Goal: Task Accomplishment & Management: Manage account settings

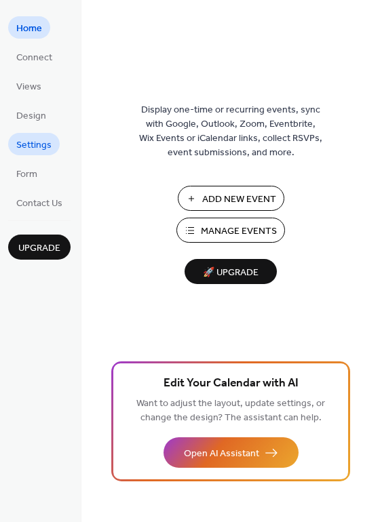
click at [38, 142] on span "Settings" at bounding box center [33, 145] width 35 height 14
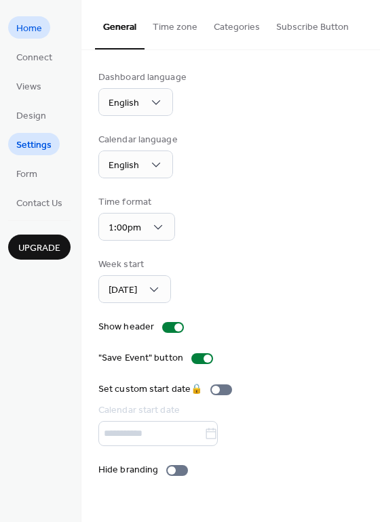
click at [24, 35] on span "Home" at bounding box center [29, 29] width 26 height 14
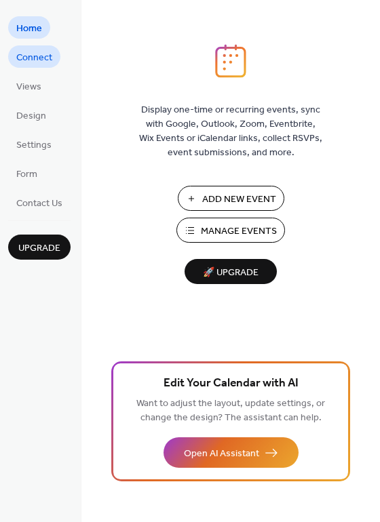
click at [36, 58] on span "Connect" at bounding box center [34, 58] width 36 height 14
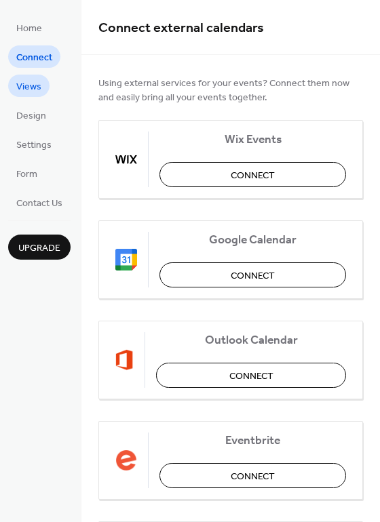
click at [28, 83] on span "Views" at bounding box center [28, 87] width 25 height 14
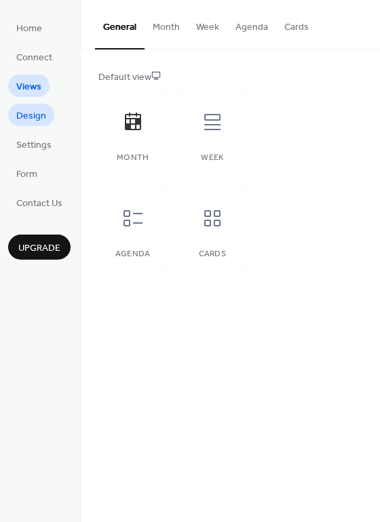
click at [30, 119] on span "Design" at bounding box center [31, 116] width 30 height 14
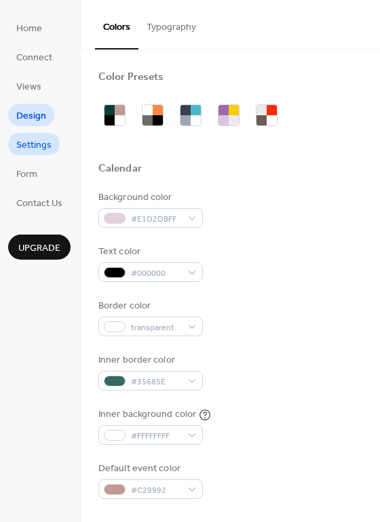
click at [37, 144] on span "Settings" at bounding box center [33, 145] width 35 height 14
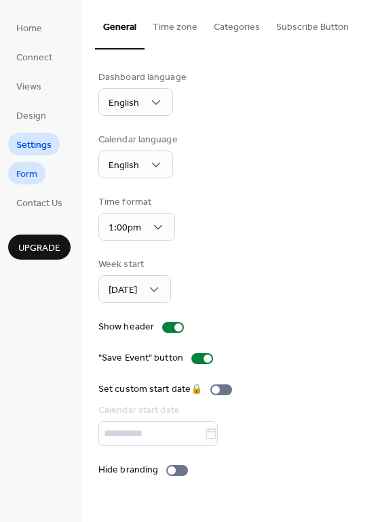
click at [39, 177] on link "Form" at bounding box center [26, 173] width 37 height 22
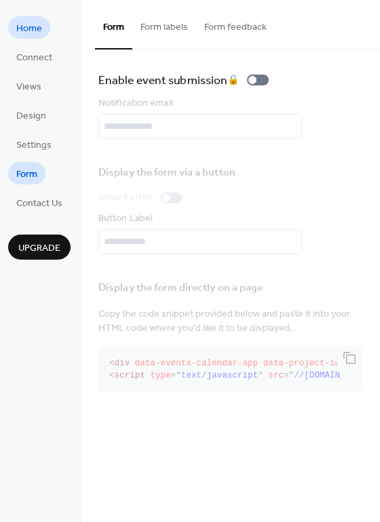
click at [24, 29] on span "Home" at bounding box center [29, 29] width 26 height 14
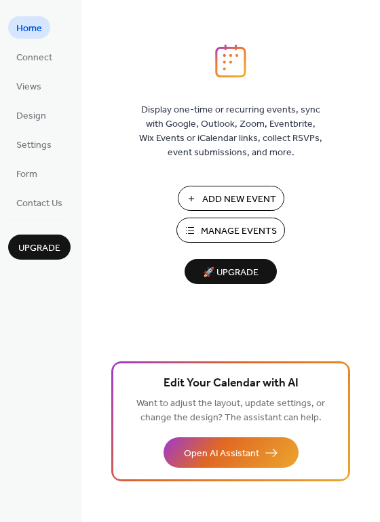
click at [261, 235] on span "Manage Events" at bounding box center [239, 231] width 76 height 14
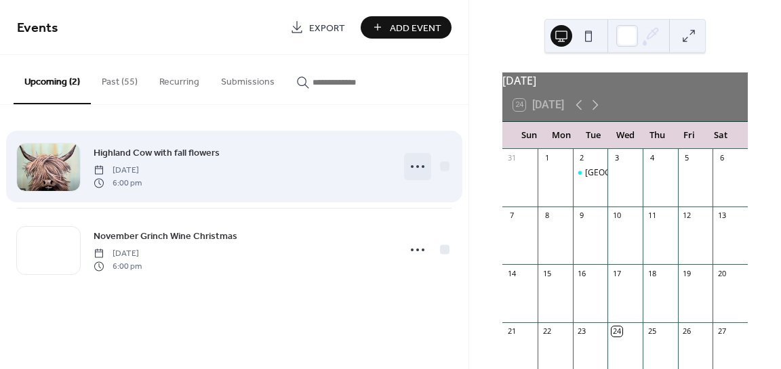
click at [412, 161] on icon at bounding box center [418, 167] width 22 height 22
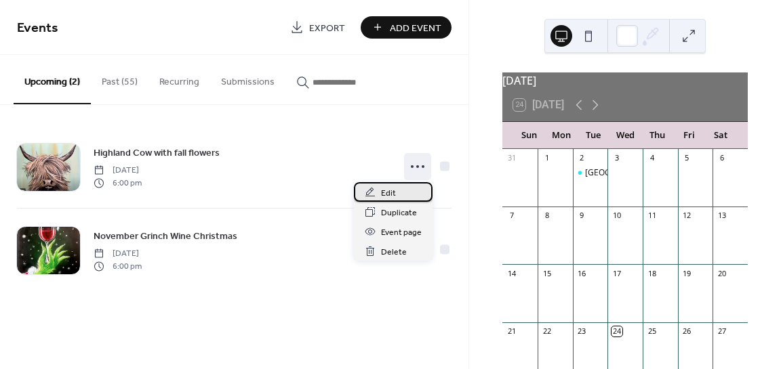
click at [385, 190] on span "Edit" at bounding box center [388, 193] width 15 height 14
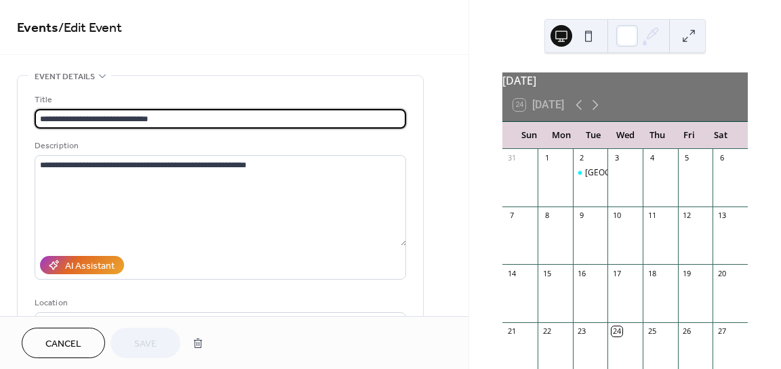
drag, startPoint x: 155, startPoint y: 116, endPoint x: 26, endPoint y: 97, distance: 130.2
click at [26, 97] on div "**********" at bounding box center [220, 247] width 405 height 343
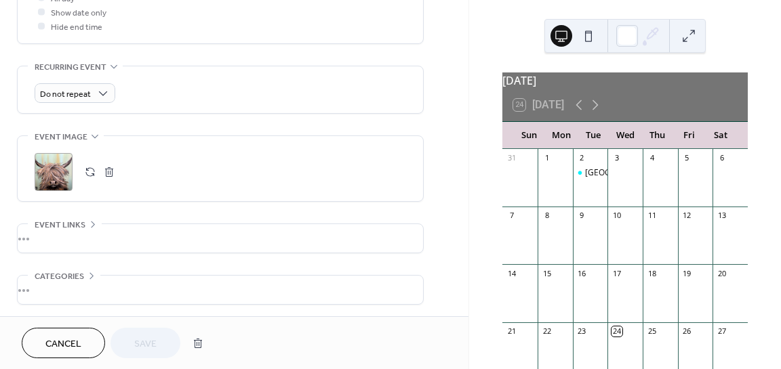
scroll to position [586, 0]
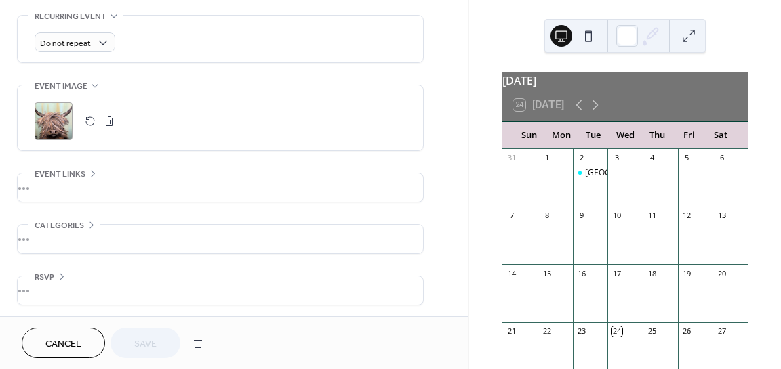
click at [111, 119] on button "button" at bounding box center [109, 121] width 19 height 19
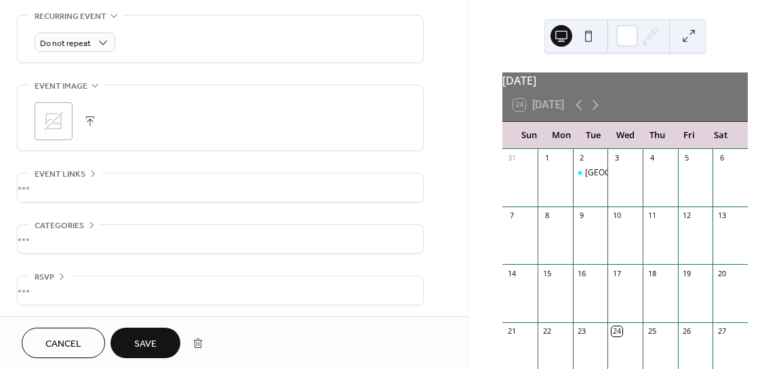
click at [50, 122] on icon at bounding box center [53, 121] width 19 height 19
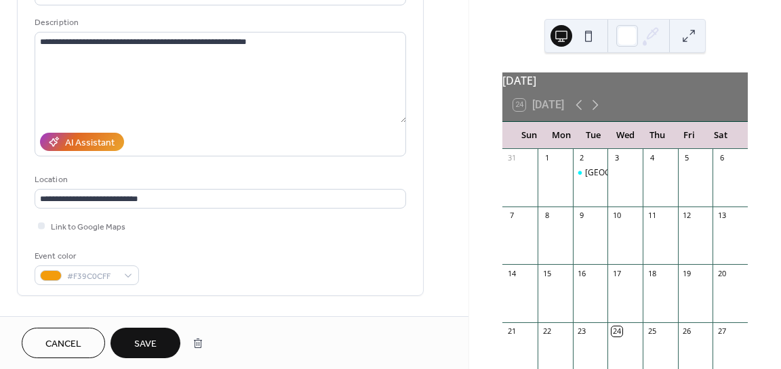
scroll to position [0, 0]
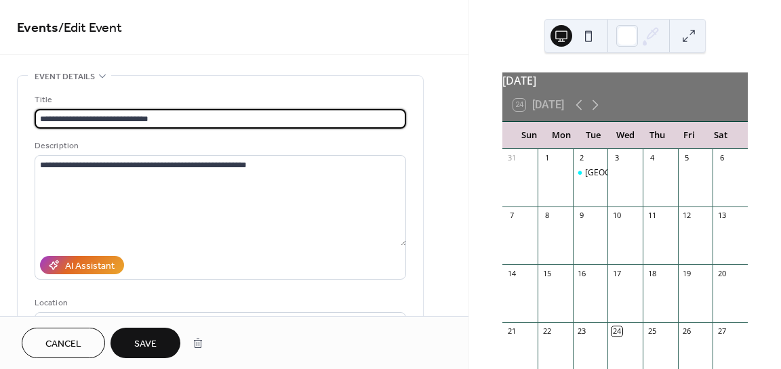
drag, startPoint x: 155, startPoint y: 114, endPoint x: 91, endPoint y: 117, distance: 63.8
click at [91, 117] on input "**********" at bounding box center [220, 119] width 371 height 20
click at [155, 117] on input "**********" at bounding box center [220, 119] width 371 height 20
type input "**********"
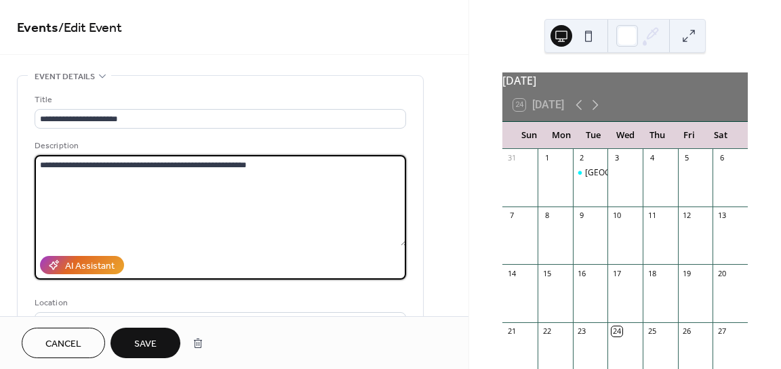
drag, startPoint x: 264, startPoint y: 165, endPoint x: 14, endPoint y: 142, distance: 251.9
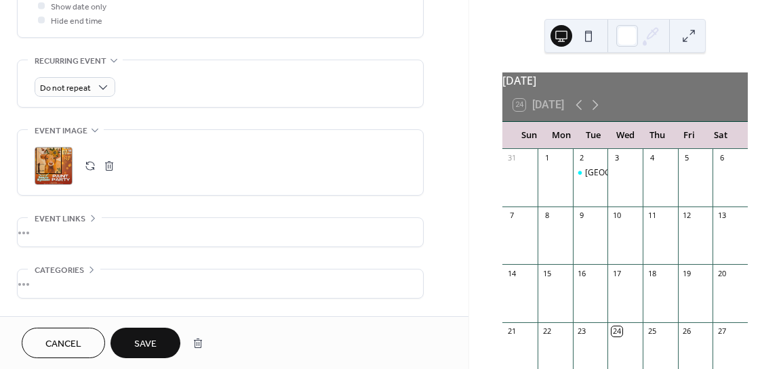
scroll to position [542, 0]
click at [159, 340] on button "Save" at bounding box center [145, 343] width 70 height 31
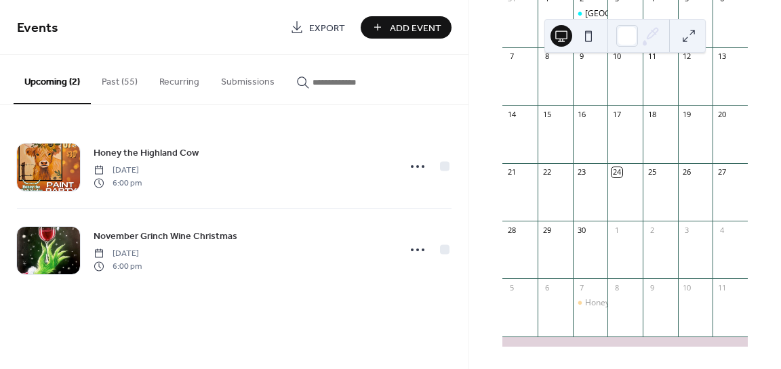
scroll to position [166, 0]
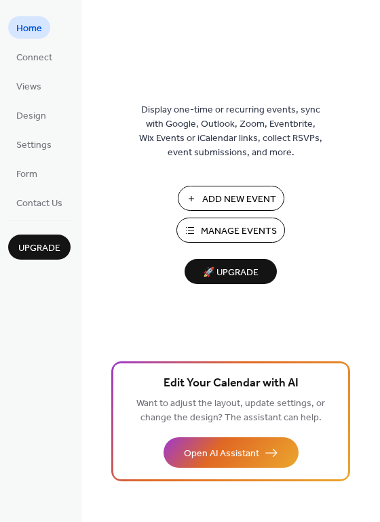
click at [239, 227] on span "Manage Events" at bounding box center [239, 231] width 76 height 14
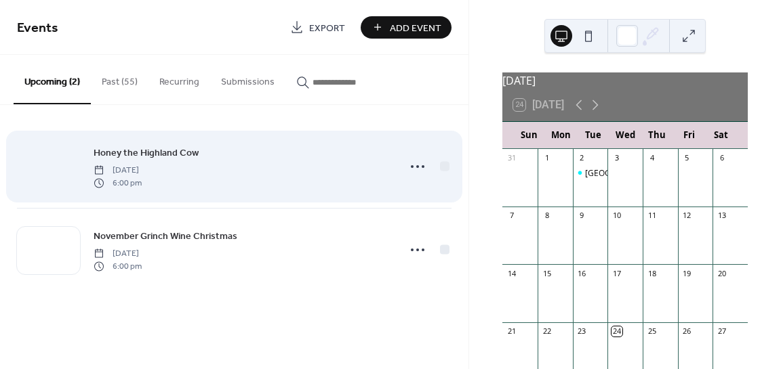
click at [58, 168] on div at bounding box center [48, 167] width 63 height 47
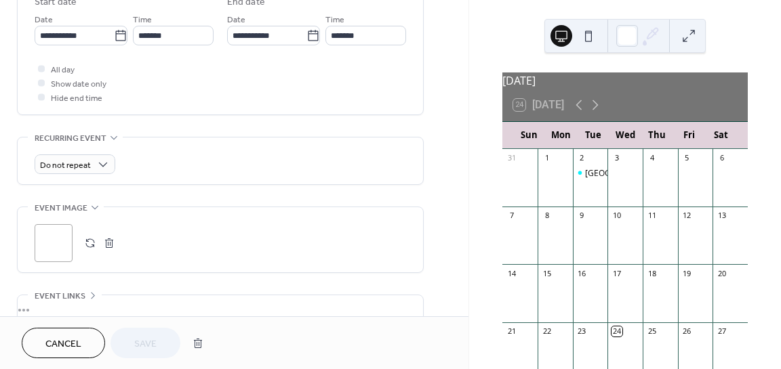
scroll to position [475, 0]
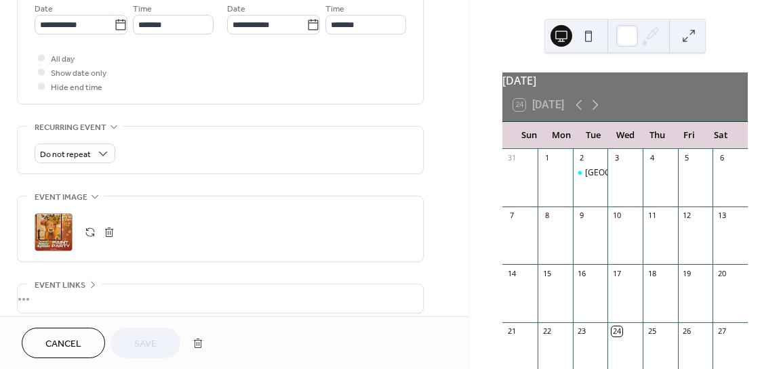
click at [92, 230] on button "button" at bounding box center [90, 232] width 19 height 19
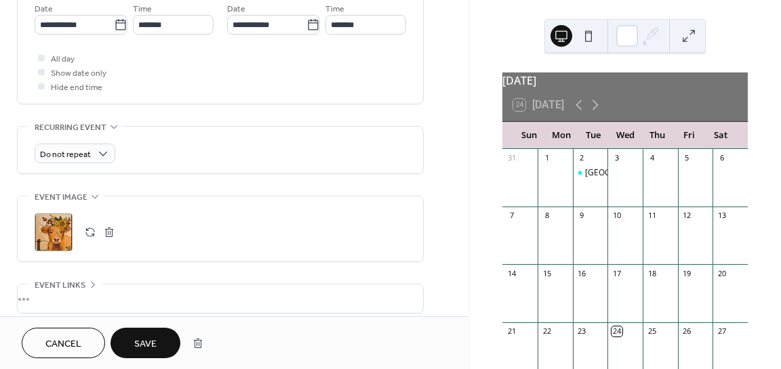
click at [150, 349] on span "Save" at bounding box center [145, 345] width 22 height 14
